Goal: Task Accomplishment & Management: Manage account settings

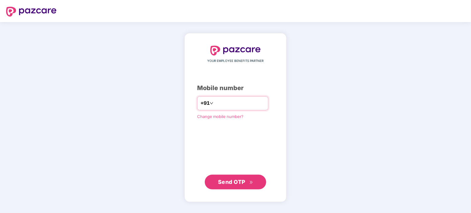
type input "**********"
click at [237, 178] on span "Send OTP" at bounding box center [235, 182] width 35 height 9
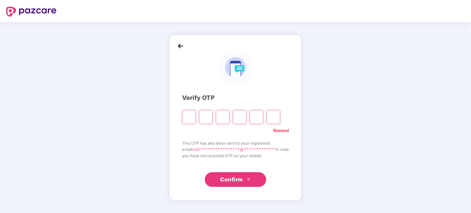
type input "*"
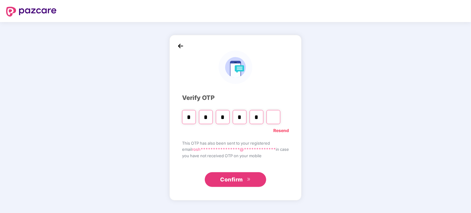
type input "*"
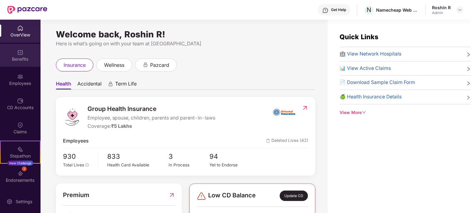
click at [26, 64] on div "Benefits" at bounding box center [20, 55] width 41 height 23
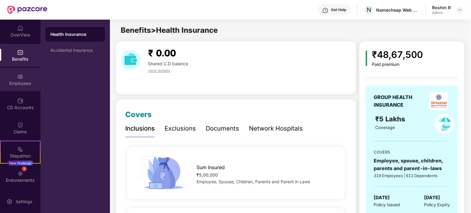
click at [20, 77] on img at bounding box center [20, 77] width 6 height 6
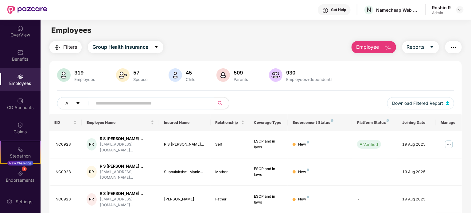
click at [103, 102] on input "text" at bounding box center [151, 103] width 110 height 9
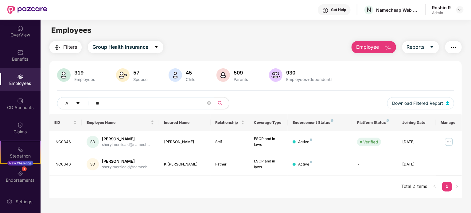
type input "*"
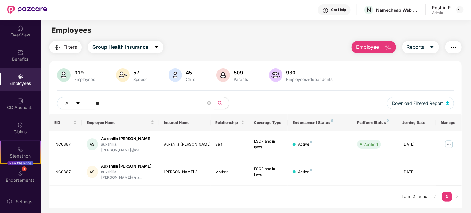
type input "*"
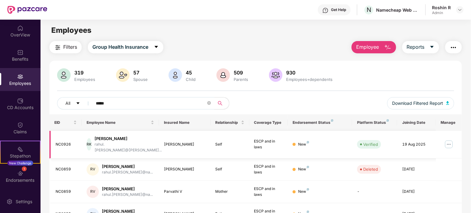
type input "*****"
click at [449, 143] on img at bounding box center [449, 145] width 10 height 10
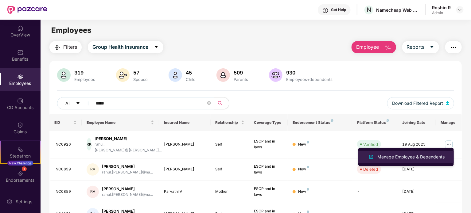
click at [427, 158] on div "Manage Employee & Dependents" at bounding box center [411, 157] width 70 height 7
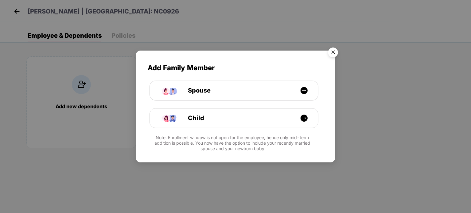
click at [335, 51] on img "Close" at bounding box center [332, 53] width 17 height 17
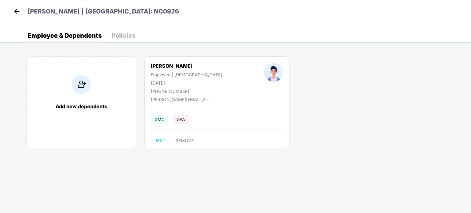
click at [119, 44] on div "Employee & Dependents Policies Add new dependents Rahul K Employee | [DEMOGRAPH…" at bounding box center [242, 96] width 457 height 135
click at [117, 35] on div "Policies" at bounding box center [123, 36] width 24 height 6
